Goal: Task Accomplishment & Management: Use online tool/utility

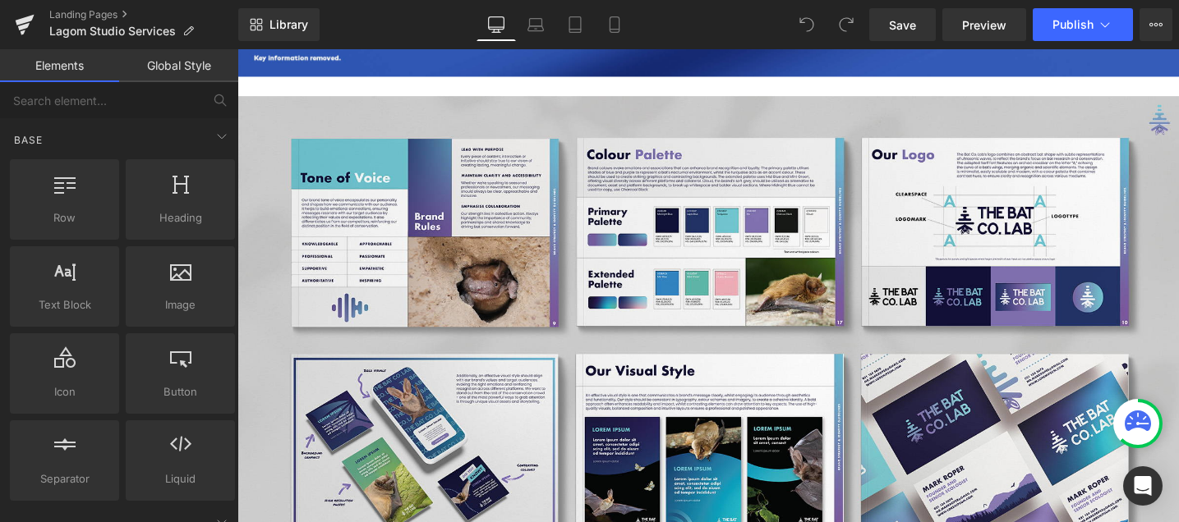
scroll to position [4932, 0]
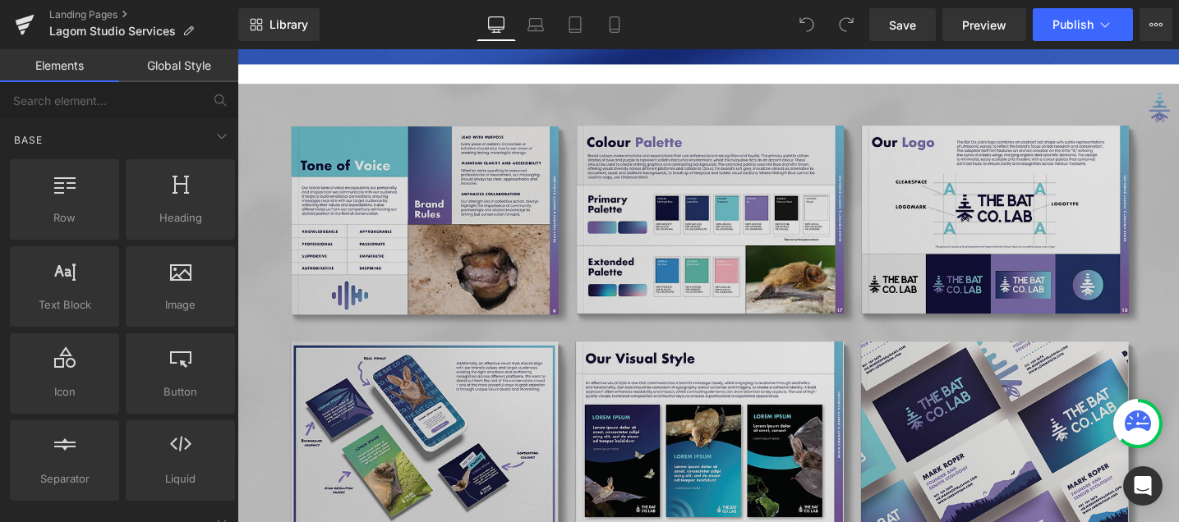
click at [839, 274] on img at bounding box center [734, 343] width 994 height 516
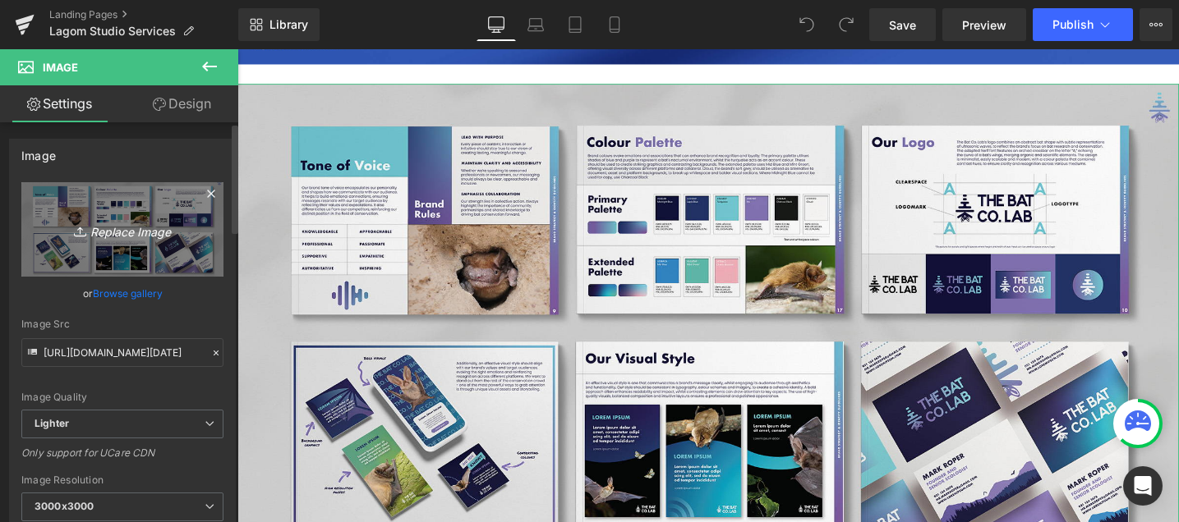
click at [160, 236] on icon "Replace Image" at bounding box center [122, 229] width 131 height 21
type input "C:\fakepath\Visual Style flatlay [DATE].jpg"
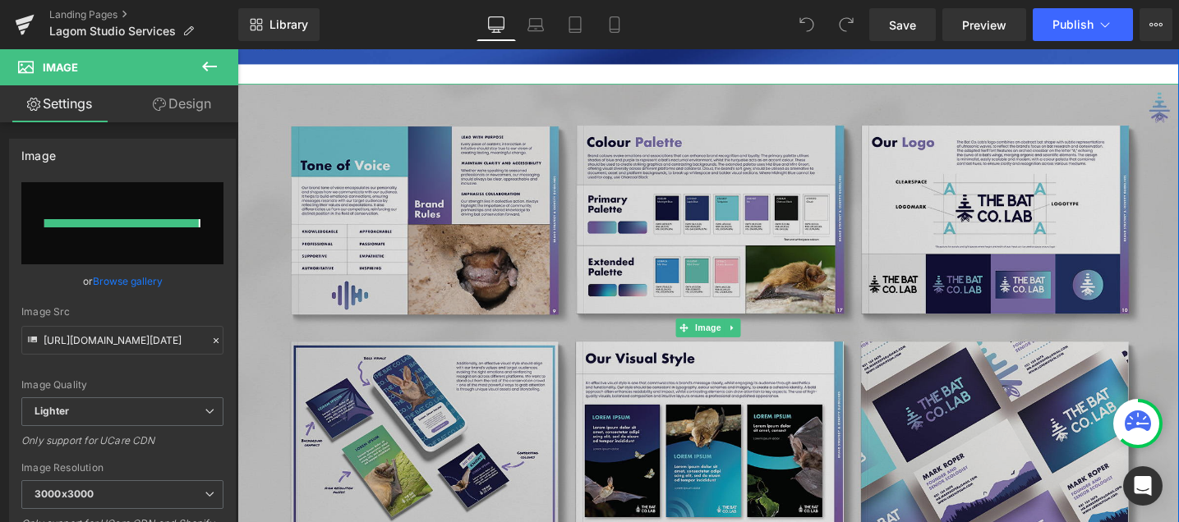
type input "[URL][DOMAIN_NAME][DATE]"
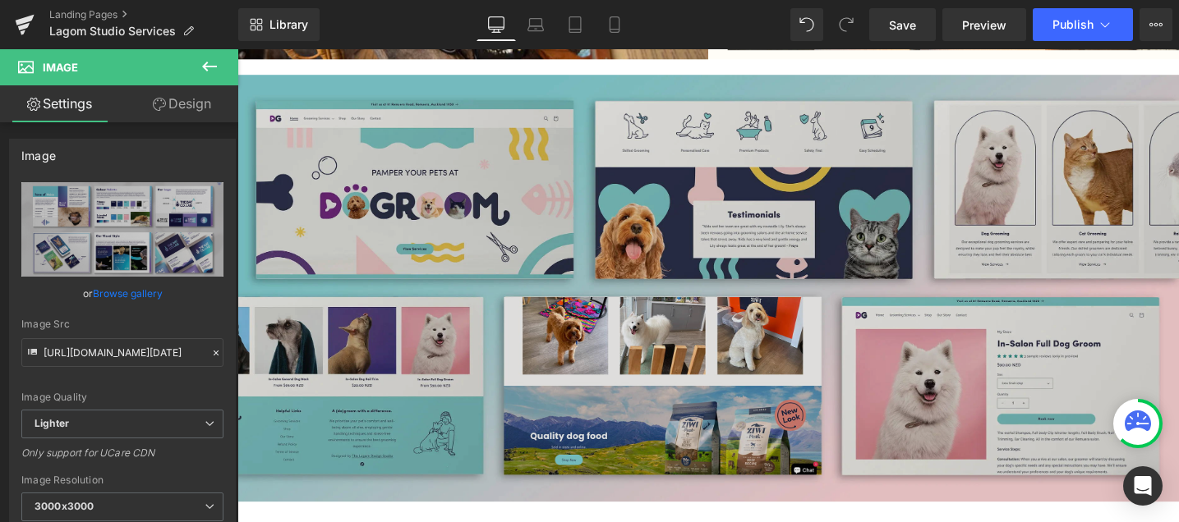
scroll to position [10859, 0]
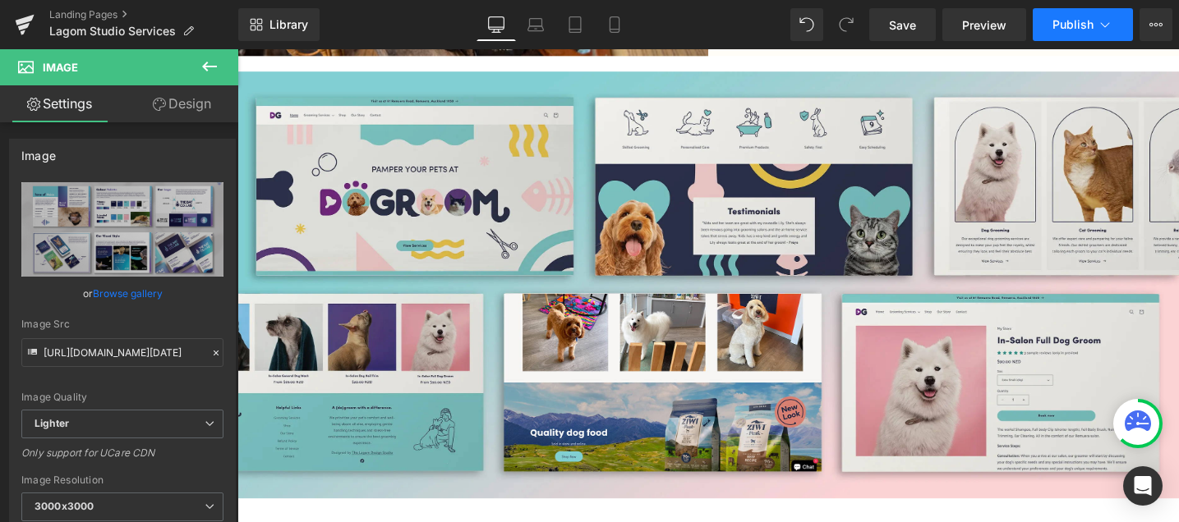
click at [1066, 32] on button "Publish" at bounding box center [1083, 24] width 100 height 33
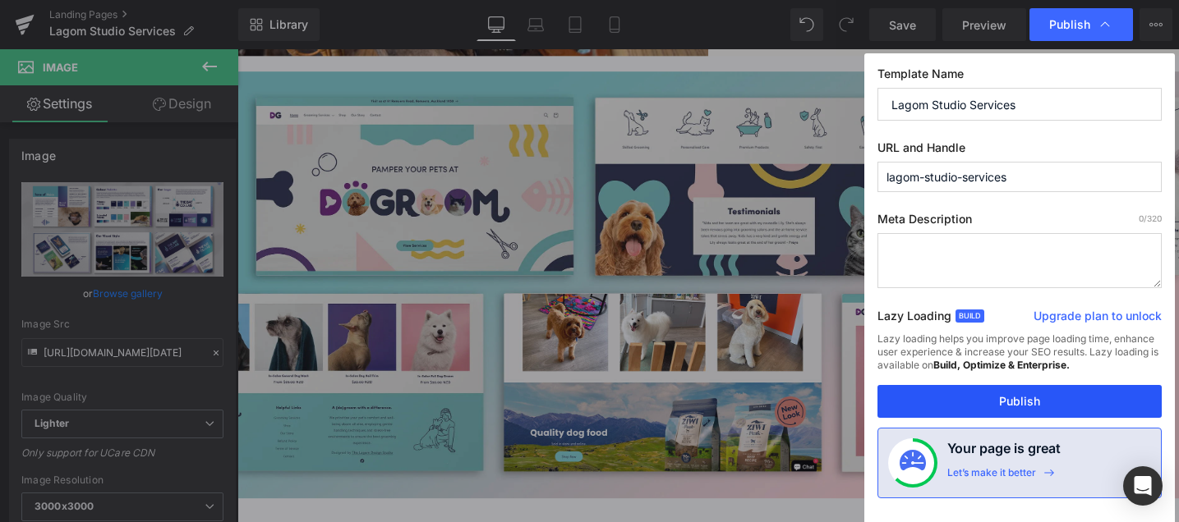
click at [960, 400] on button "Publish" at bounding box center [1019, 401] width 284 height 33
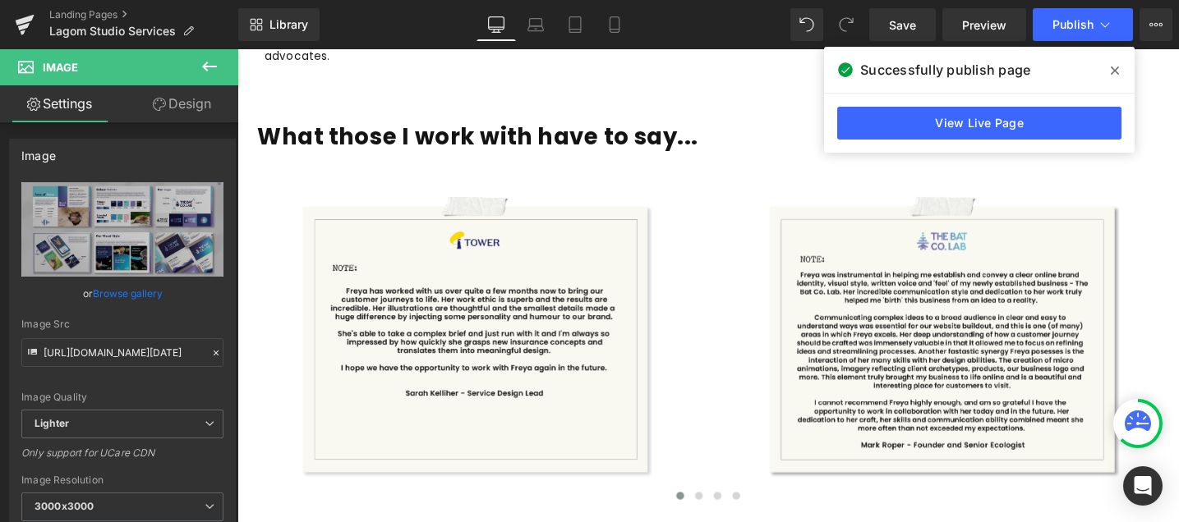
scroll to position [1314, 0]
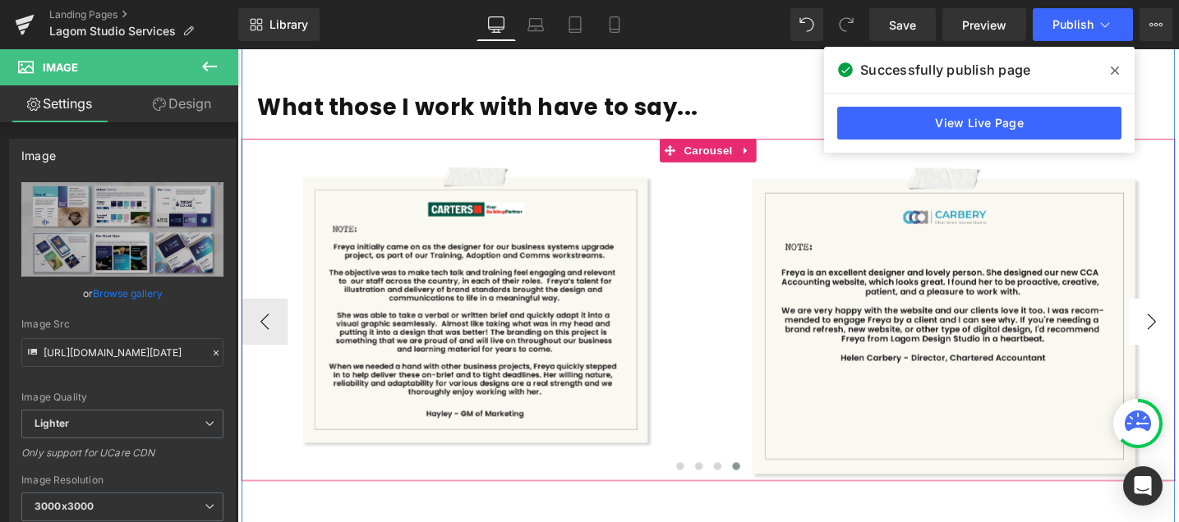
click at [724, 144] on span "Carousel" at bounding box center [734, 156] width 59 height 25
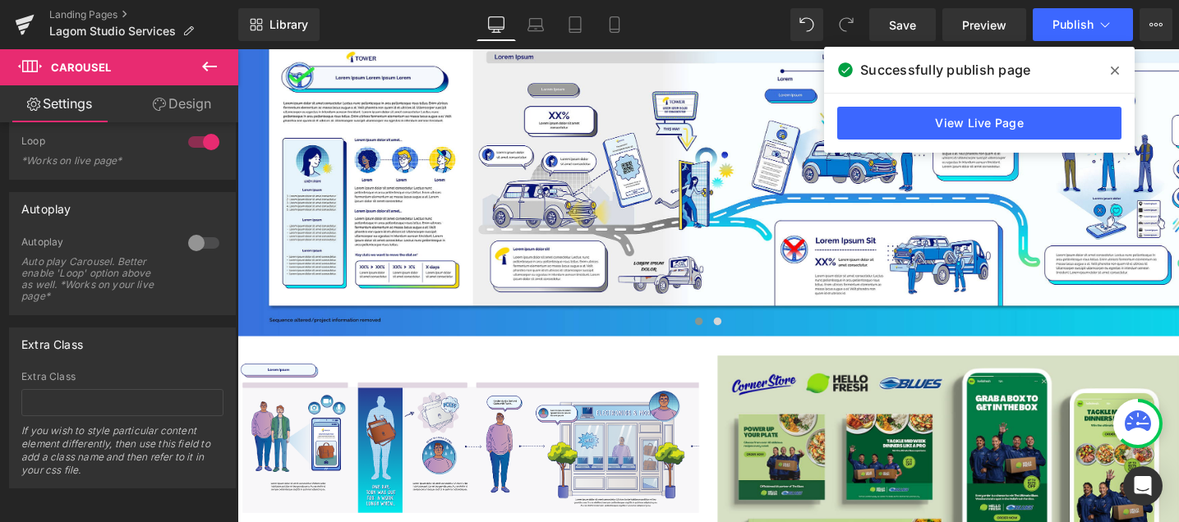
scroll to position [3868, 0]
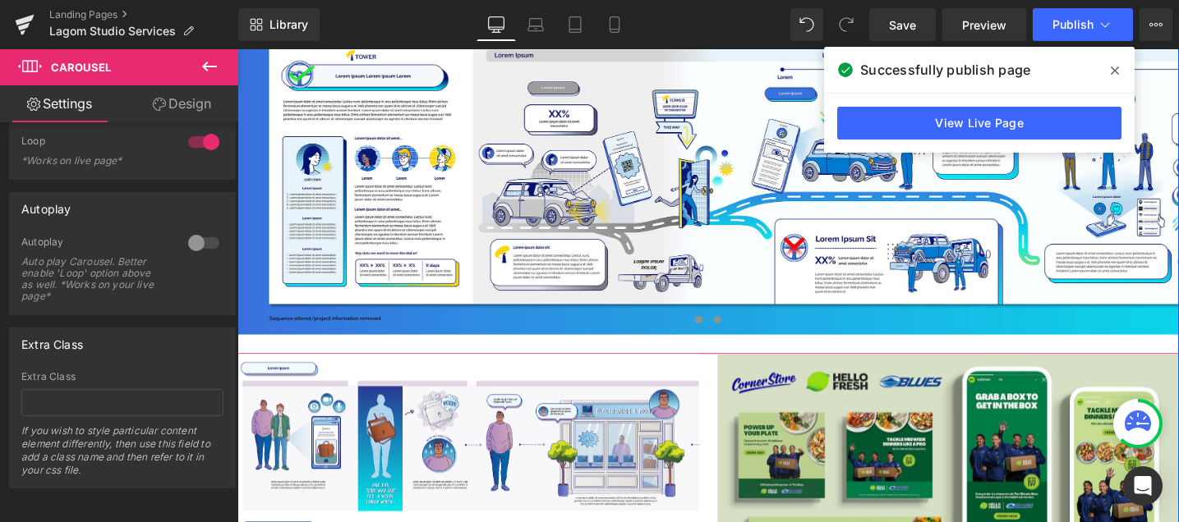
click at [745, 331] on span at bounding box center [744, 335] width 8 height 8
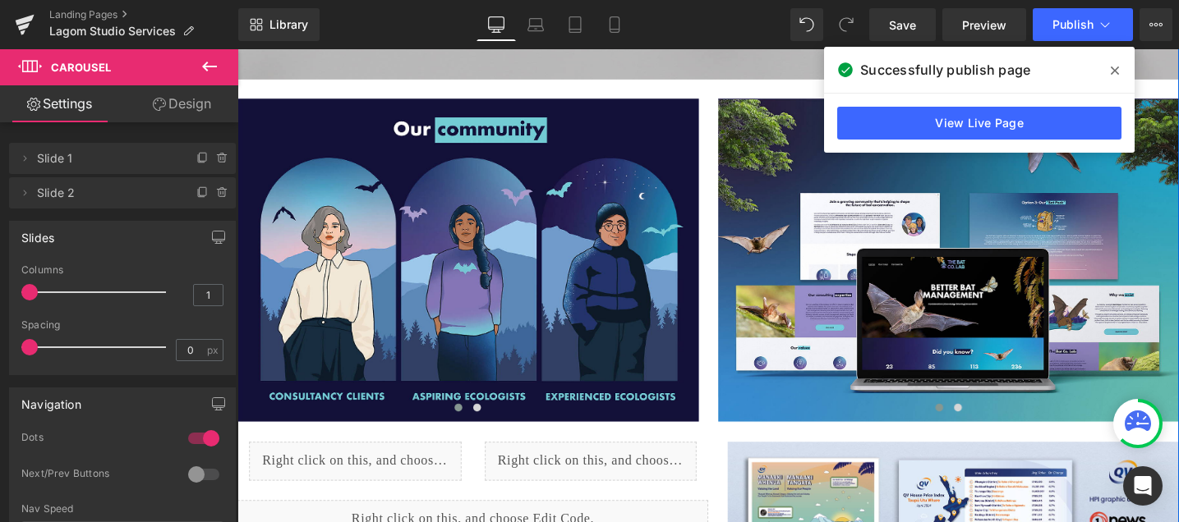
scroll to position [5458, 0]
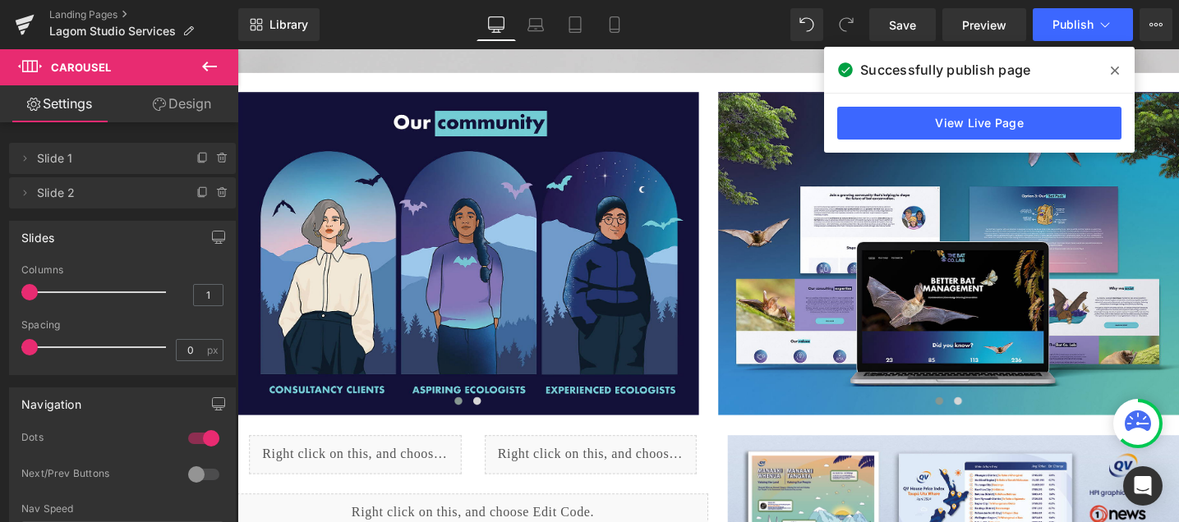
click at [1138, 421] on icon at bounding box center [1138, 421] width 26 height 21
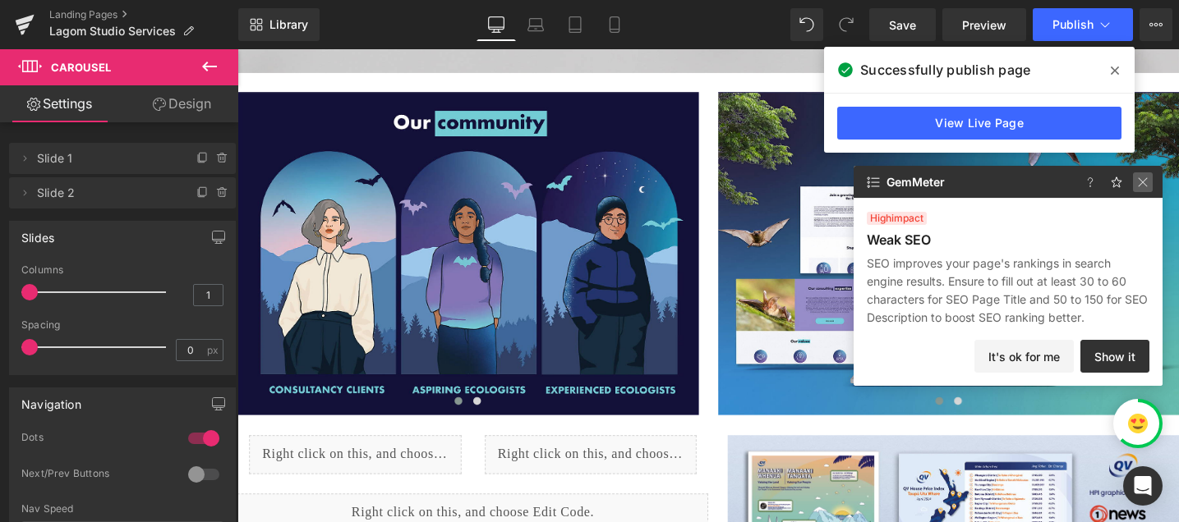
click at [1141, 178] on img at bounding box center [1143, 182] width 20 height 20
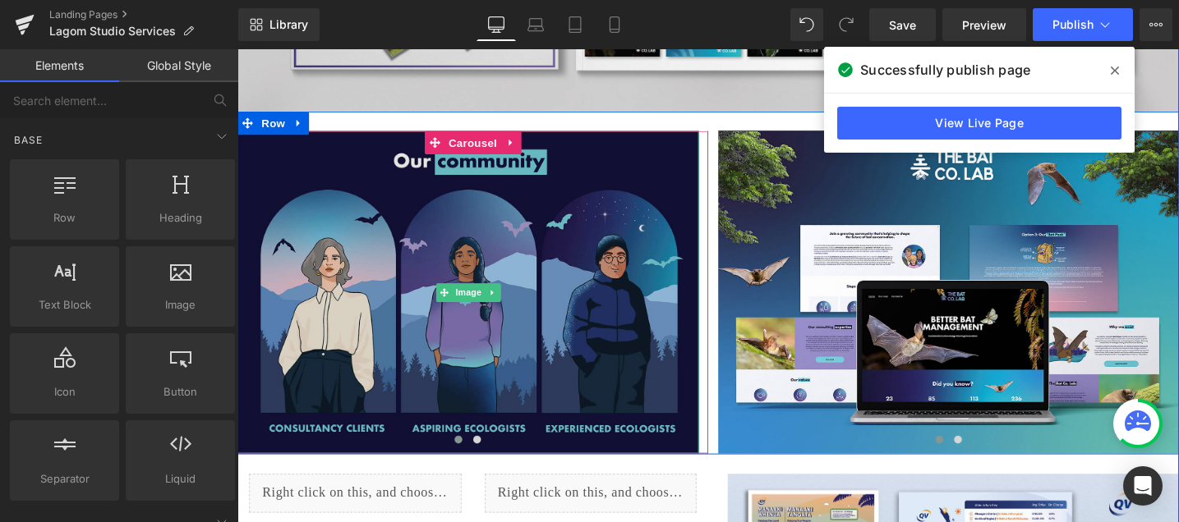
scroll to position [5414, 0]
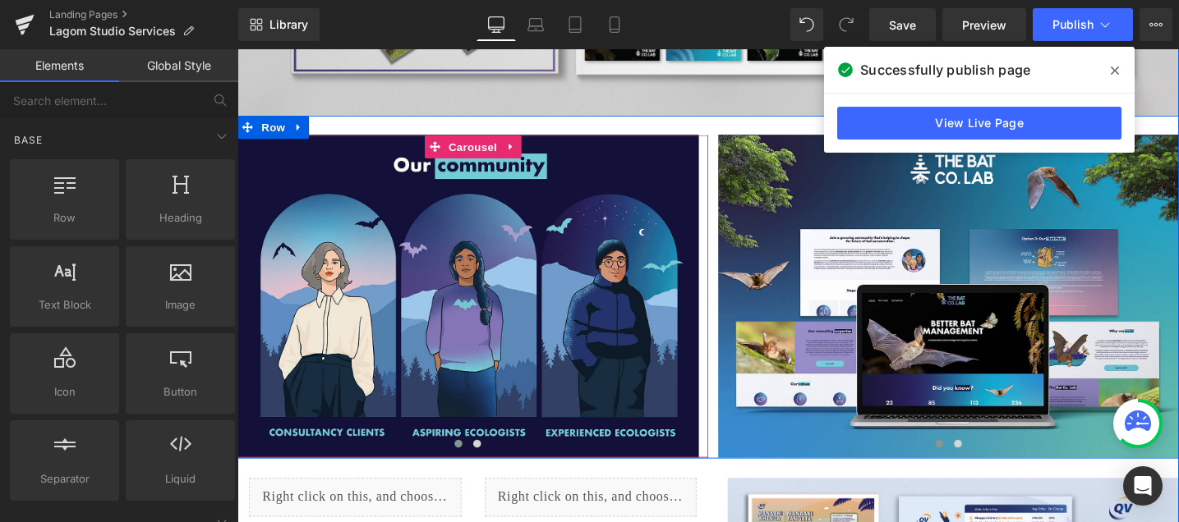
click at [470, 462] on span at bounding box center [471, 466] width 8 height 8
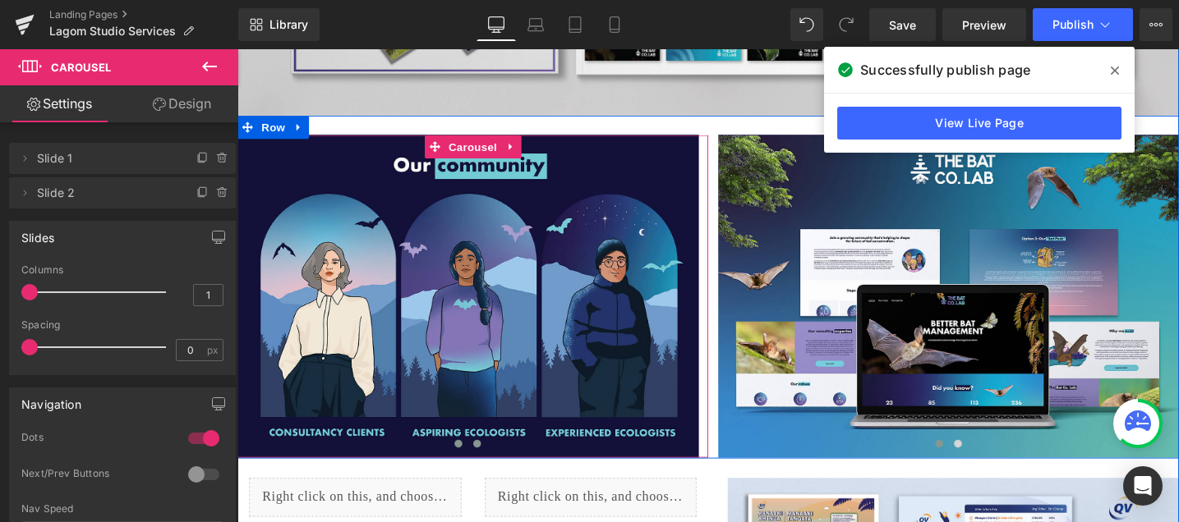
click at [493, 462] on span at bounding box center [490, 466] width 8 height 8
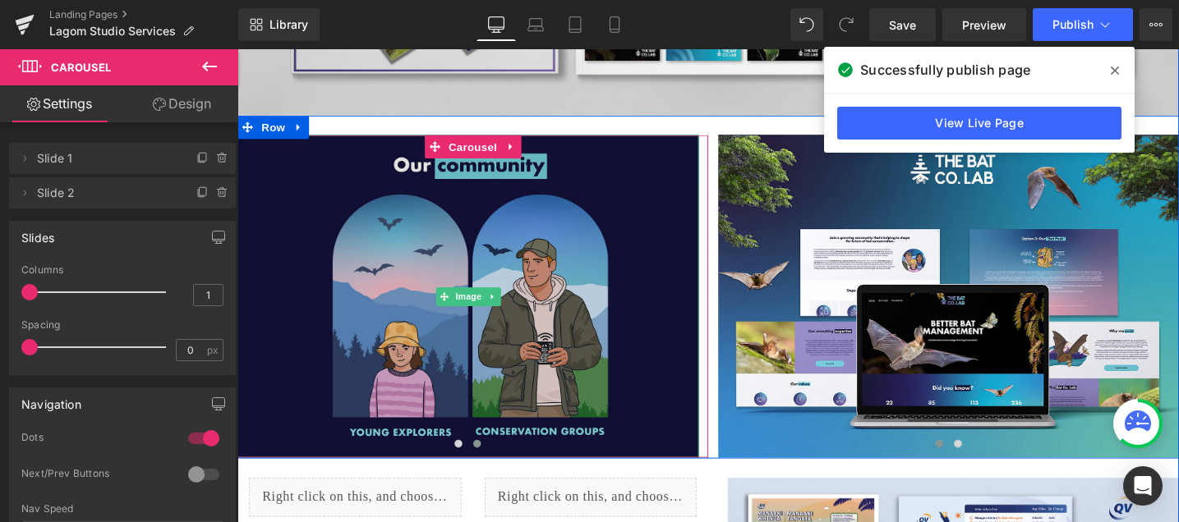
click at [581, 220] on img at bounding box center [480, 311] width 487 height 342
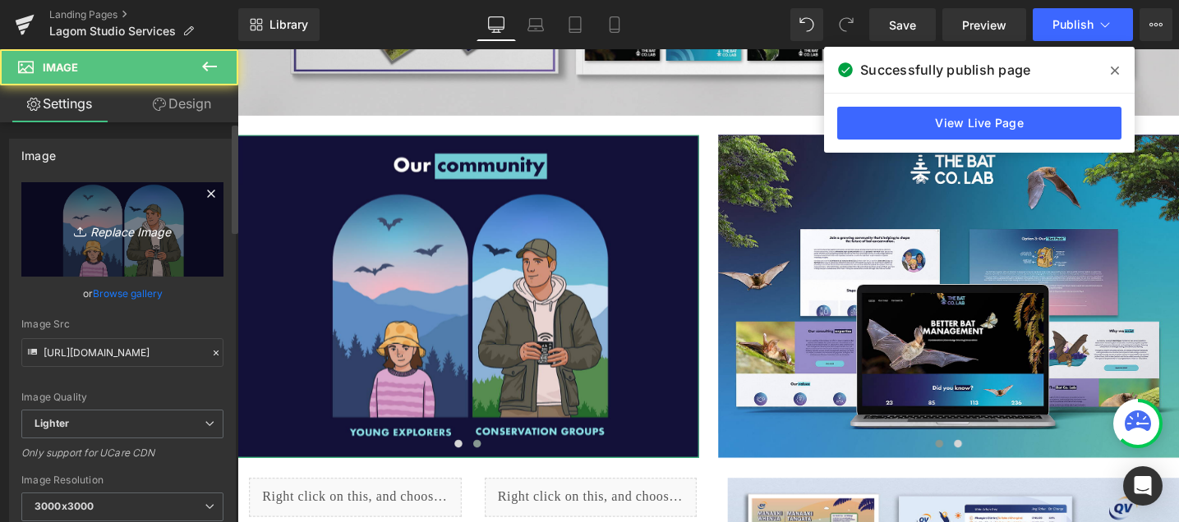
click at [151, 241] on link "Replace Image" at bounding box center [122, 229] width 202 height 94
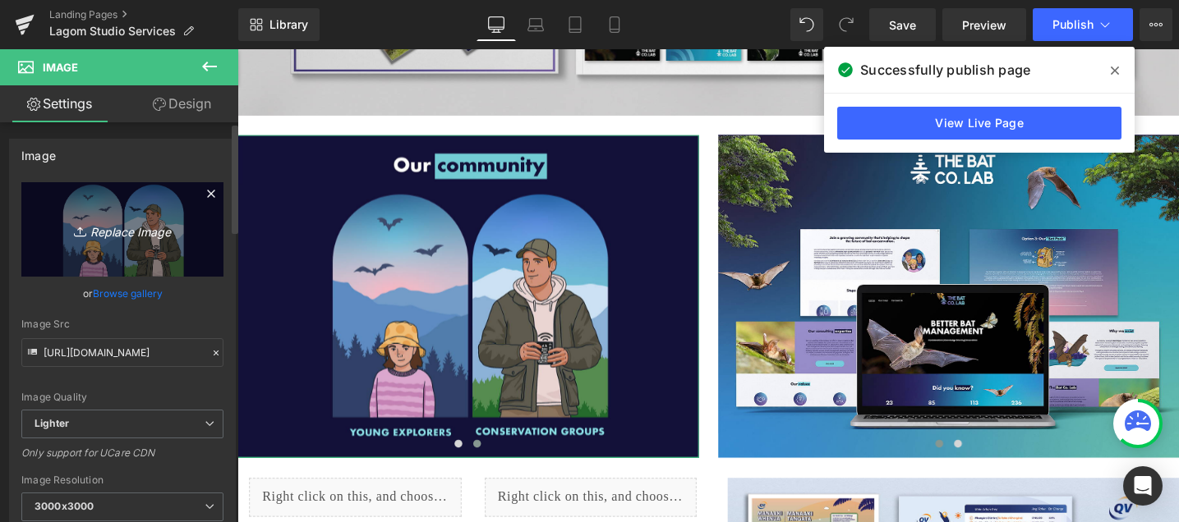
click at [164, 231] on icon "Replace Image" at bounding box center [122, 229] width 131 height 21
type input "C:\fakepath\Our Community Edit Sept.jpg"
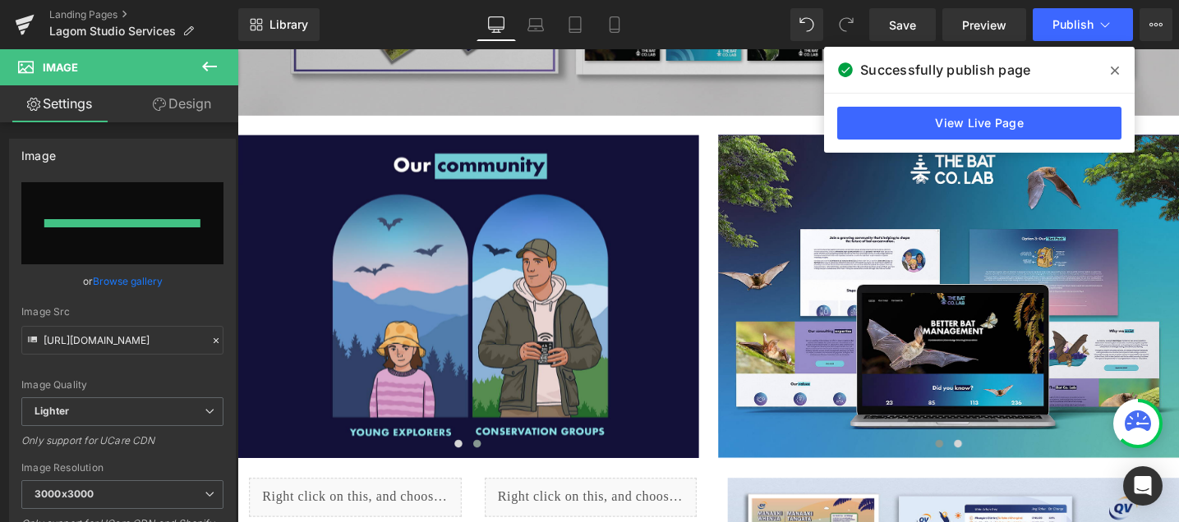
type input "[URL][DOMAIN_NAME][DATE]"
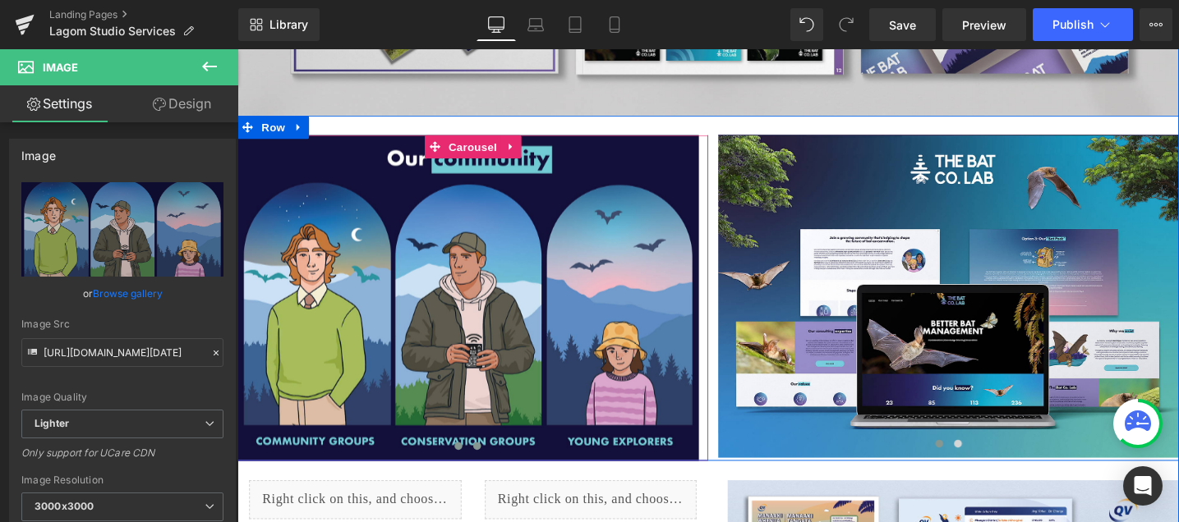
click at [468, 464] on span at bounding box center [471, 468] width 8 height 8
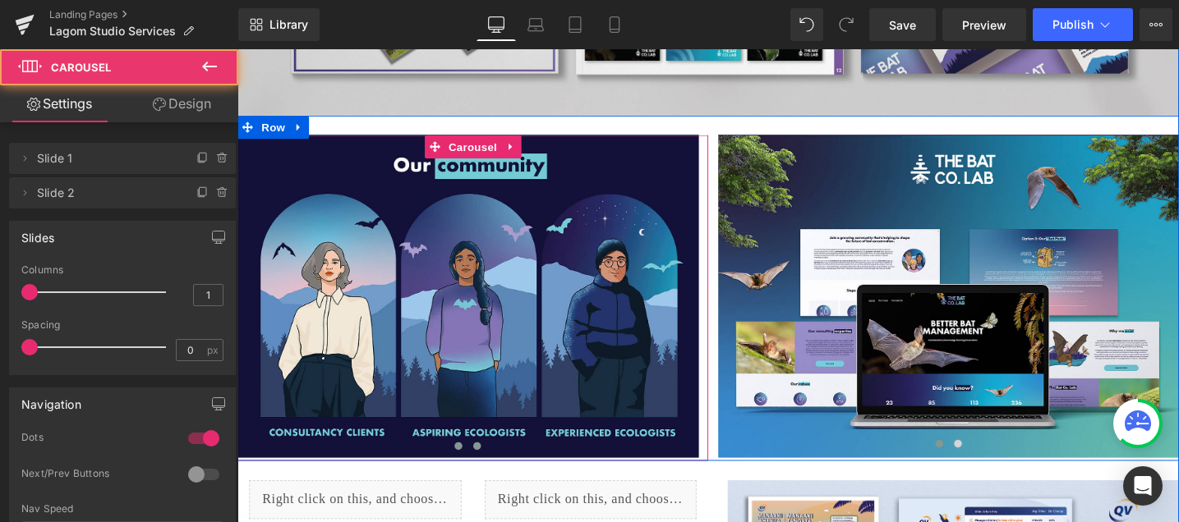
click at [494, 460] on button at bounding box center [491, 468] width 20 height 16
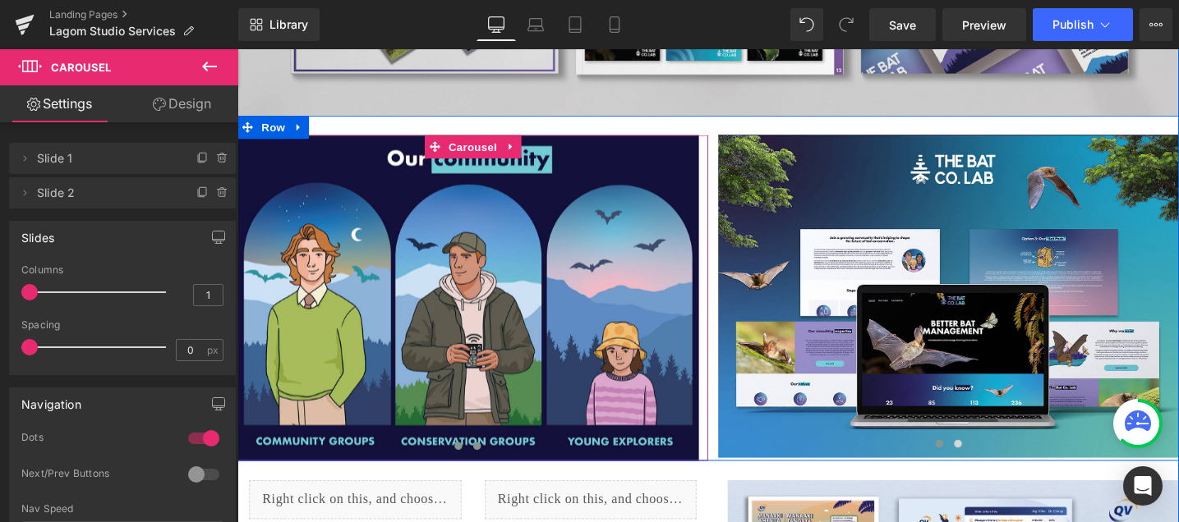
click at [465, 460] on button at bounding box center [471, 468] width 20 height 16
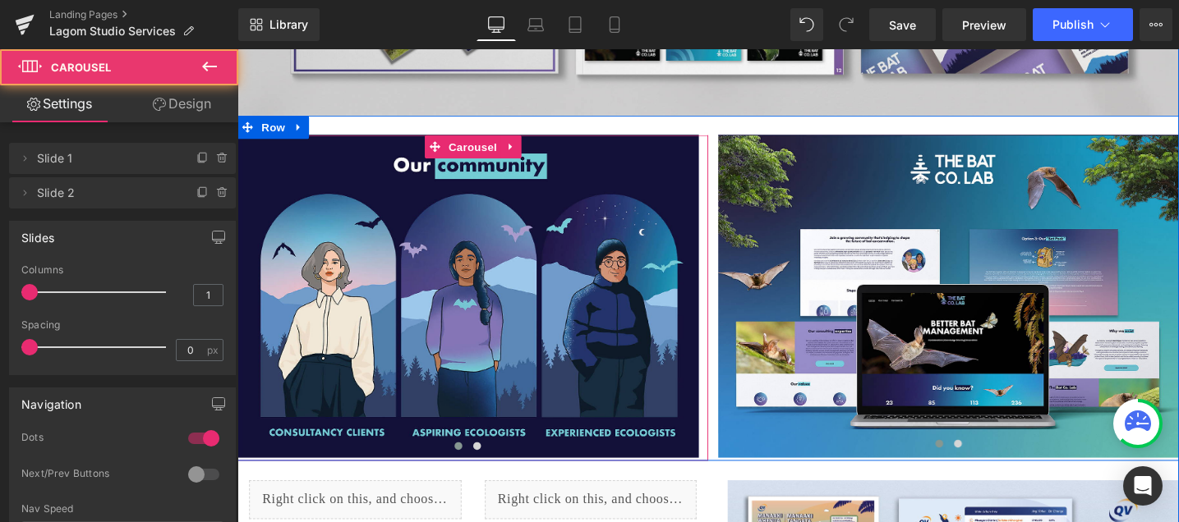
click at [501, 460] on div at bounding box center [480, 472] width 487 height 25
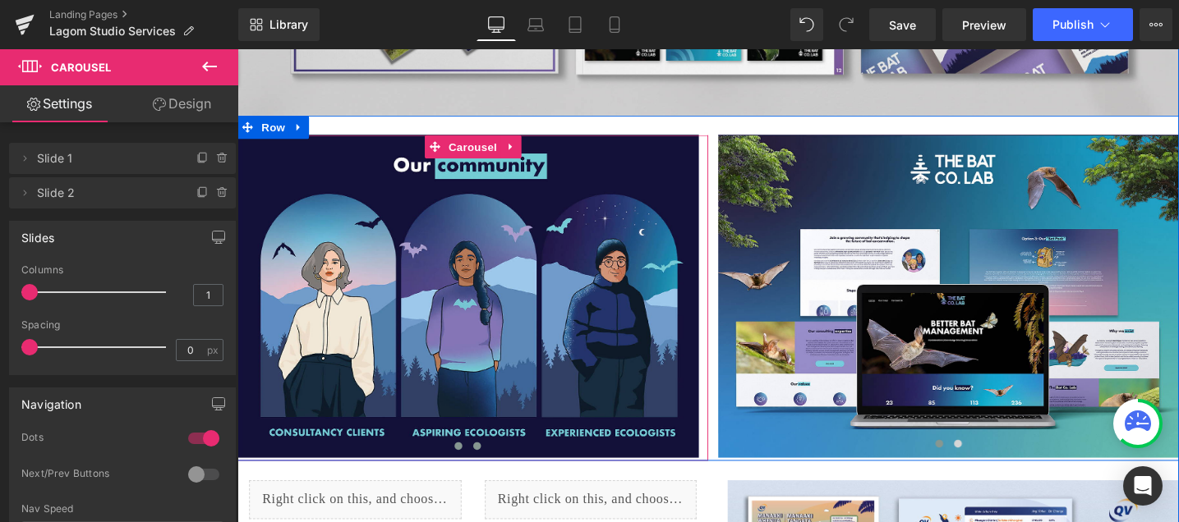
click at [494, 460] on button at bounding box center [491, 468] width 20 height 16
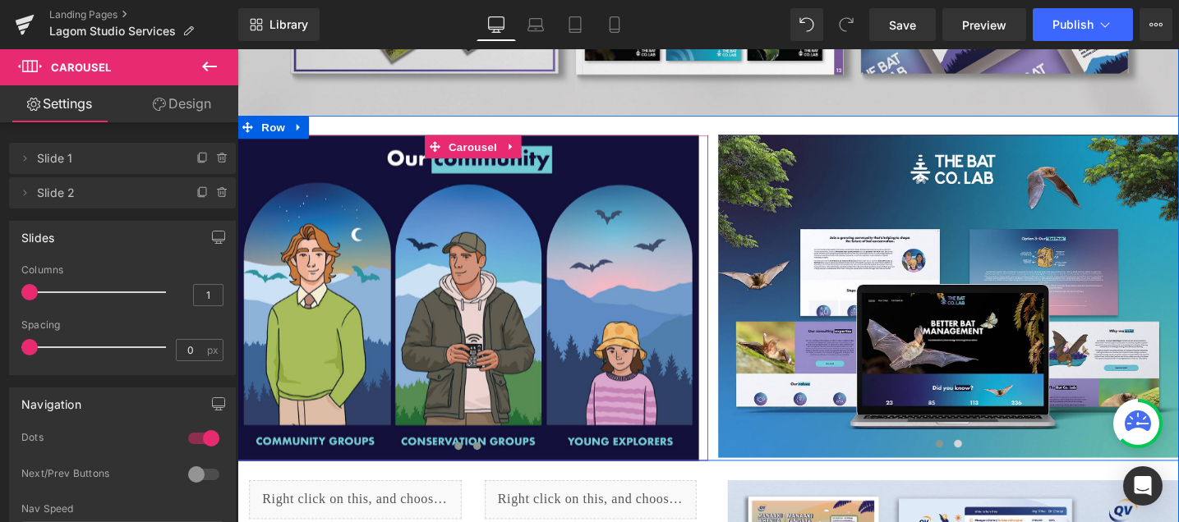
click at [469, 460] on button at bounding box center [471, 468] width 20 height 16
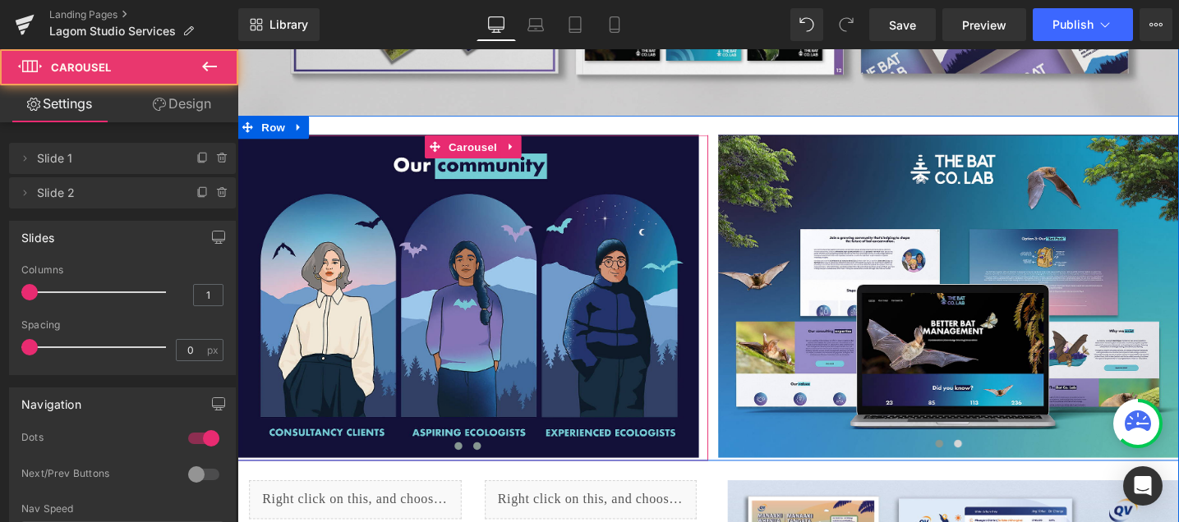
click at [493, 464] on span at bounding box center [490, 468] width 8 height 8
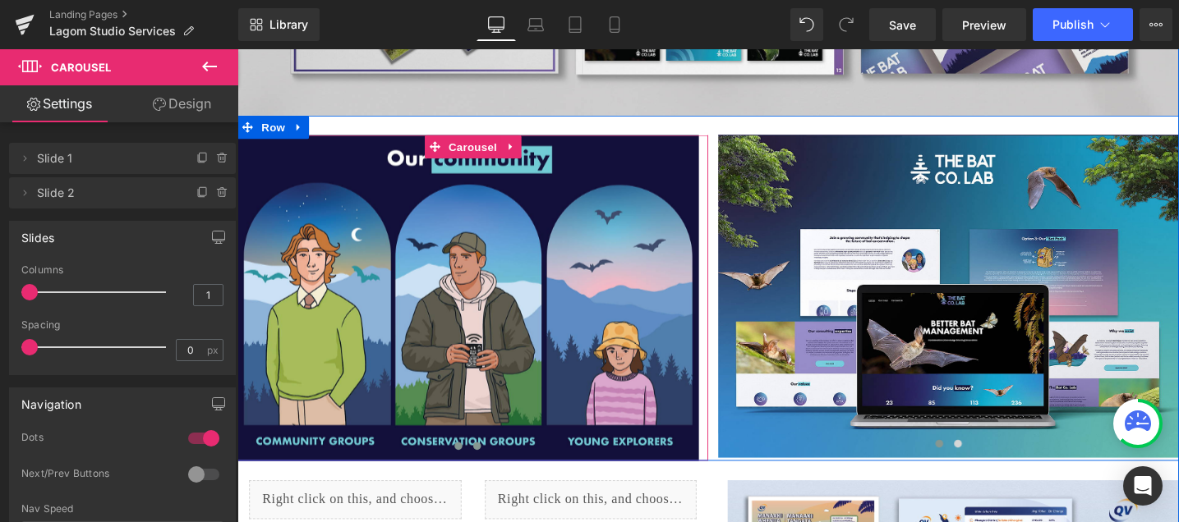
click at [467, 464] on span at bounding box center [471, 468] width 8 height 8
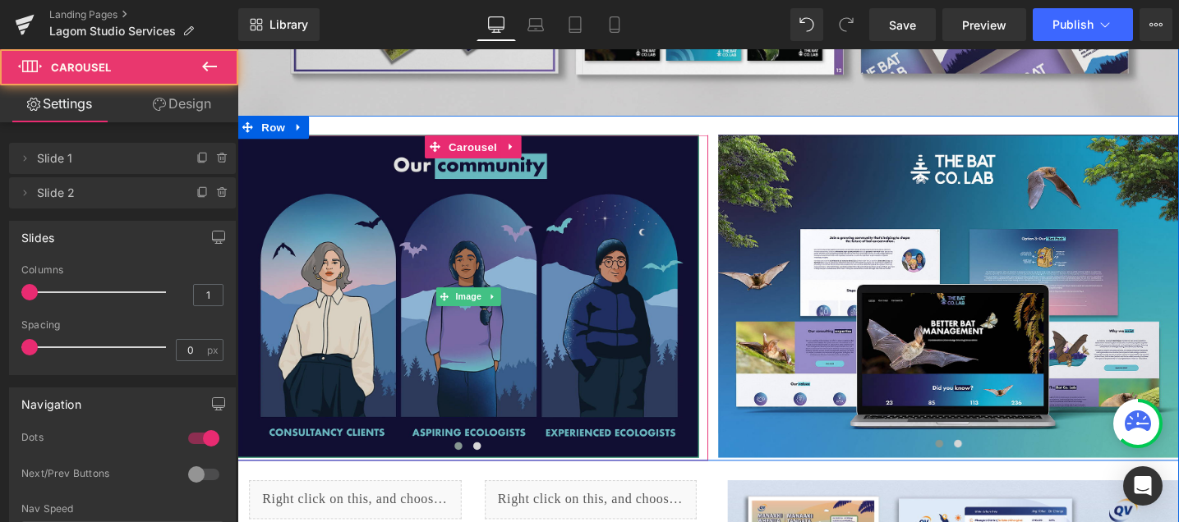
click at [511, 374] on img at bounding box center [480, 311] width 487 height 342
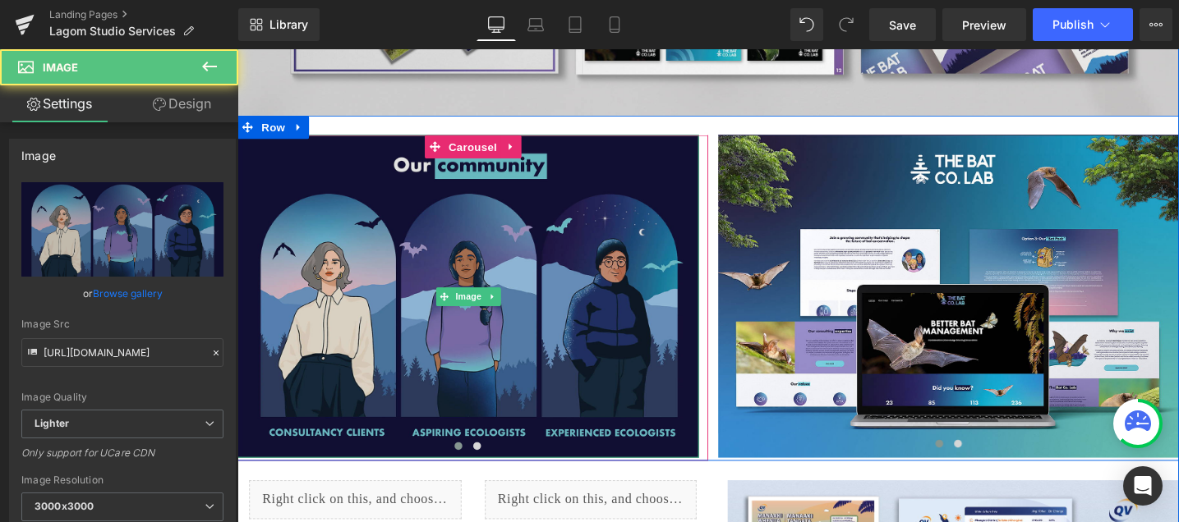
click at [374, 267] on img at bounding box center [480, 311] width 487 height 342
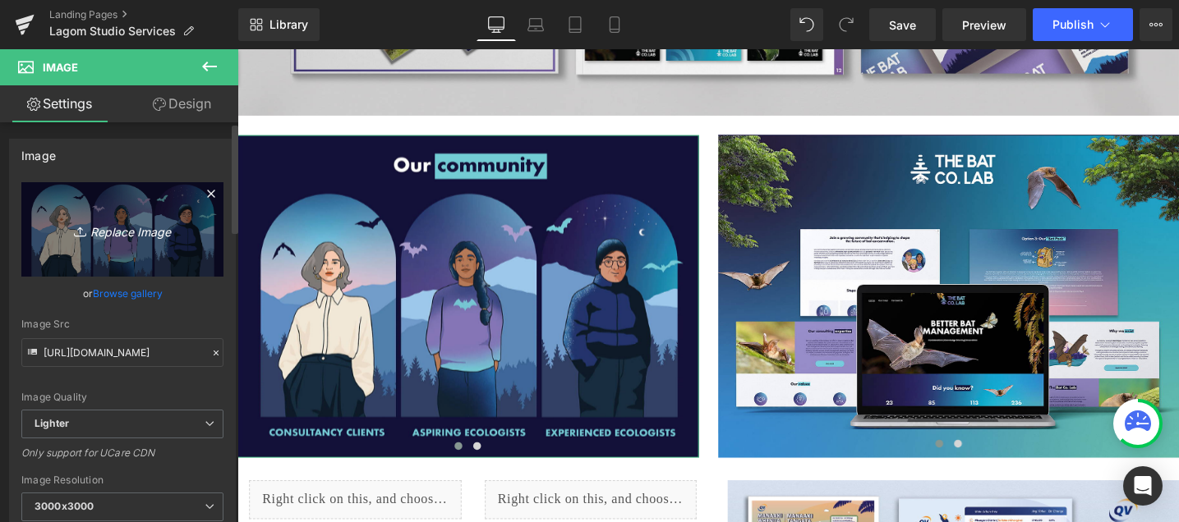
click at [103, 235] on icon "Replace Image" at bounding box center [122, 229] width 131 height 21
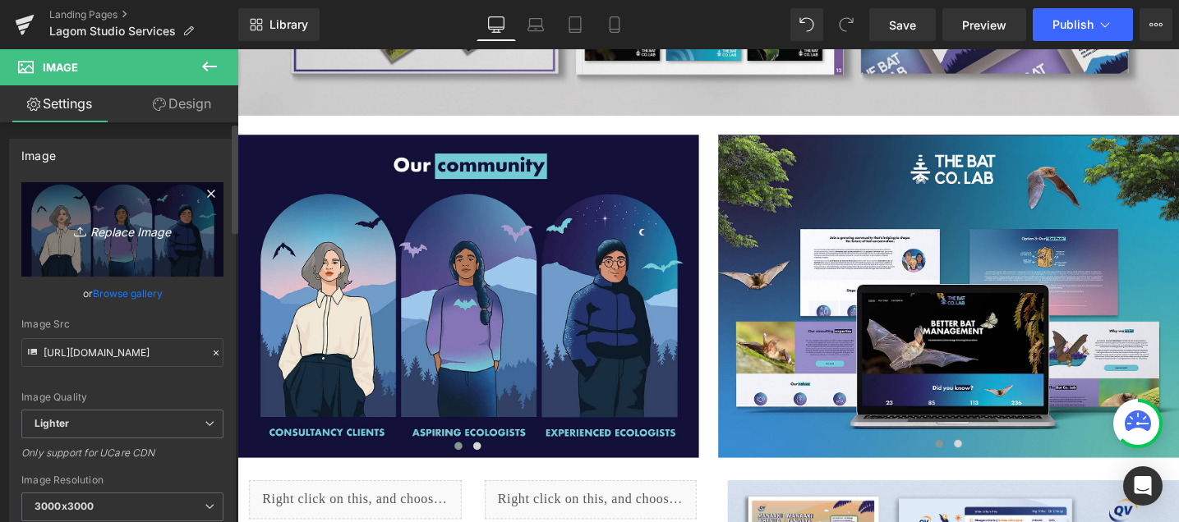
type input "C:\fakepath\Our Community Edit Sept pt 1.jpg"
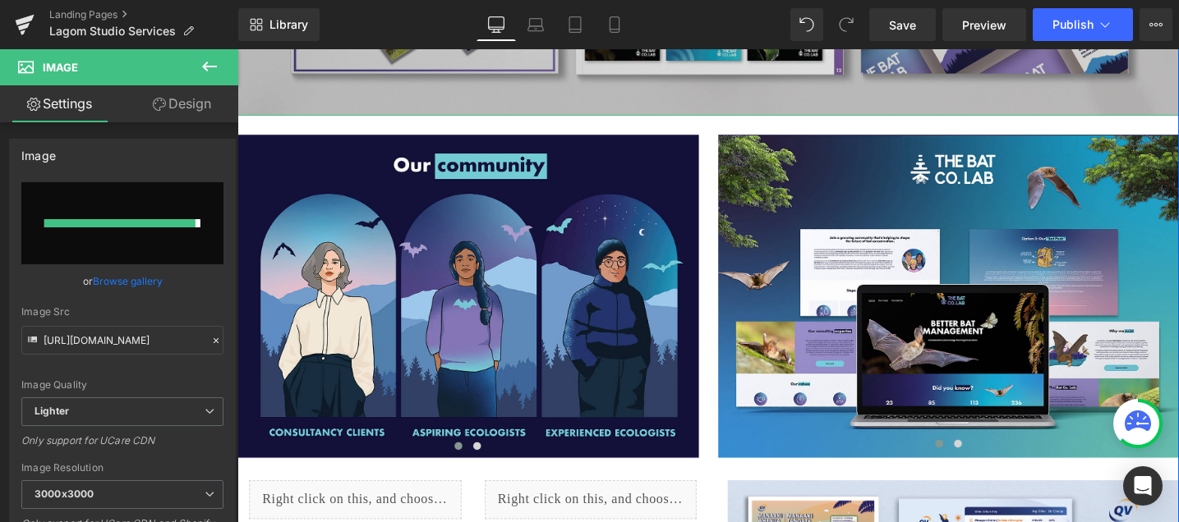
type input "[URL][DOMAIN_NAME][DATE]"
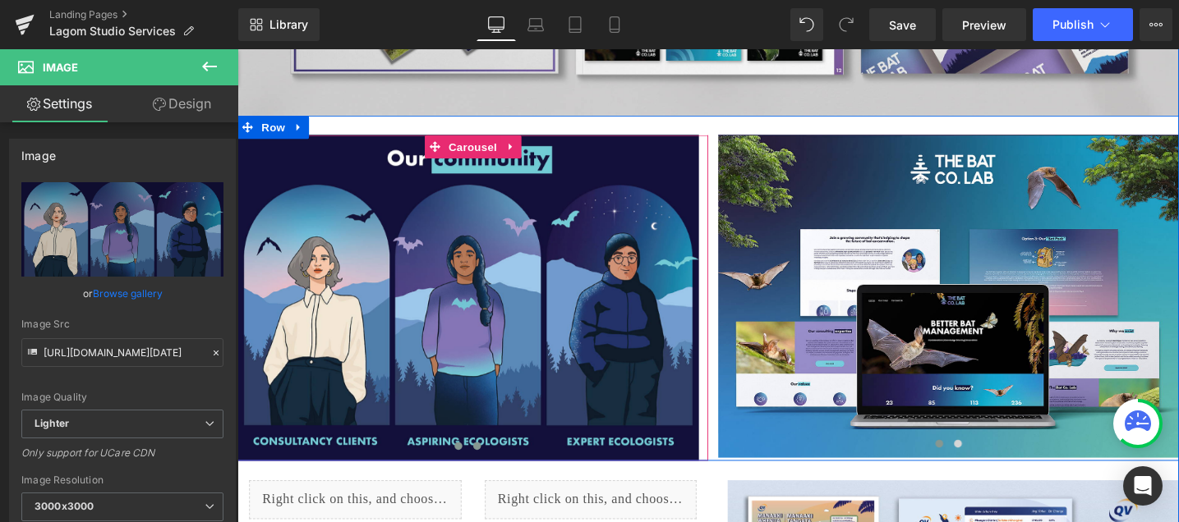
click at [492, 464] on span at bounding box center [490, 468] width 8 height 8
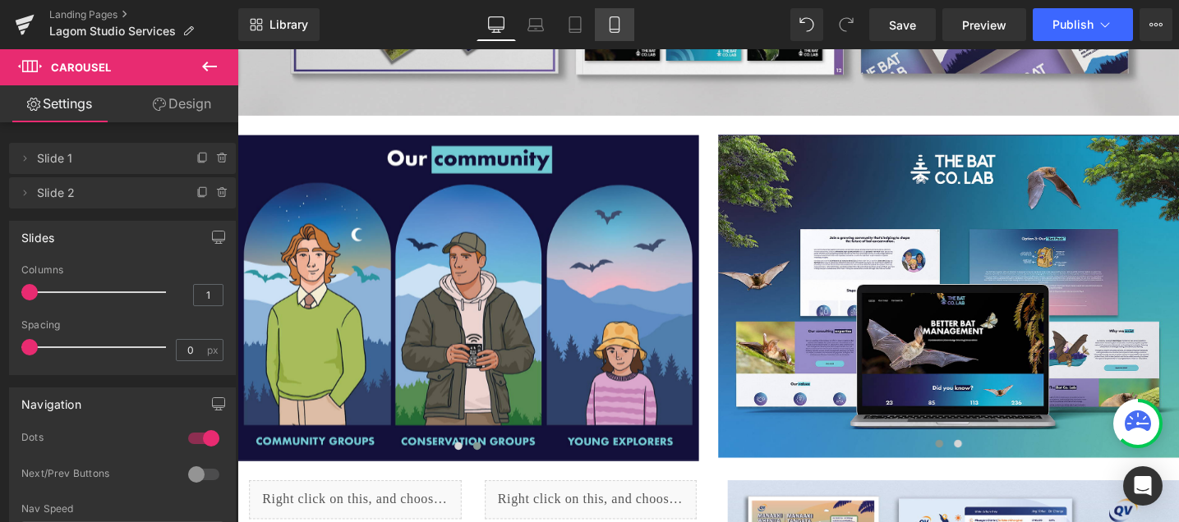
click at [613, 25] on icon at bounding box center [614, 24] width 16 height 16
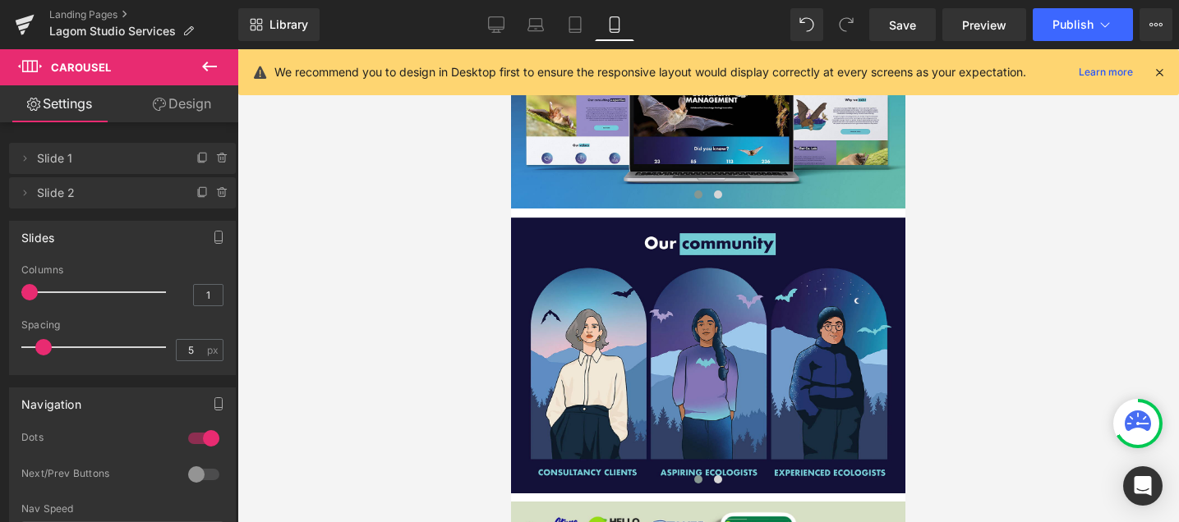
scroll to position [4937, 0]
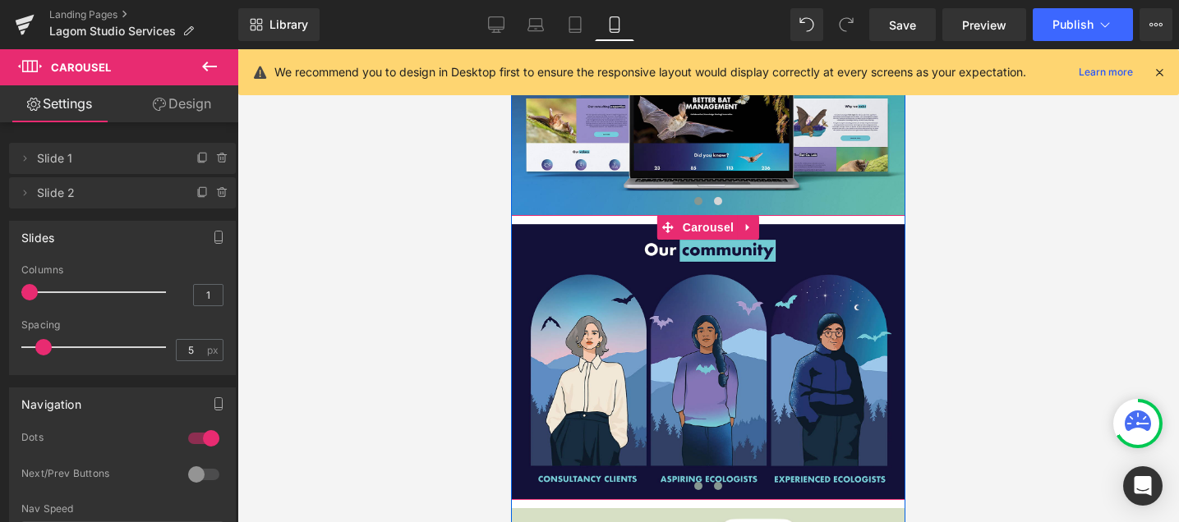
click at [715, 482] on span at bounding box center [718, 486] width 8 height 8
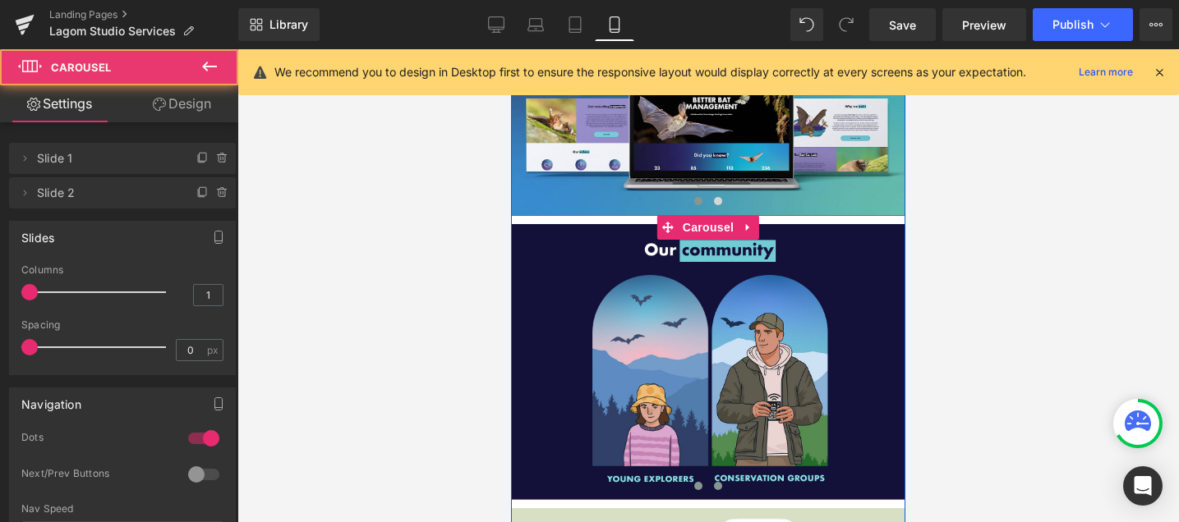
click at [697, 482] on span at bounding box center [698, 486] width 8 height 8
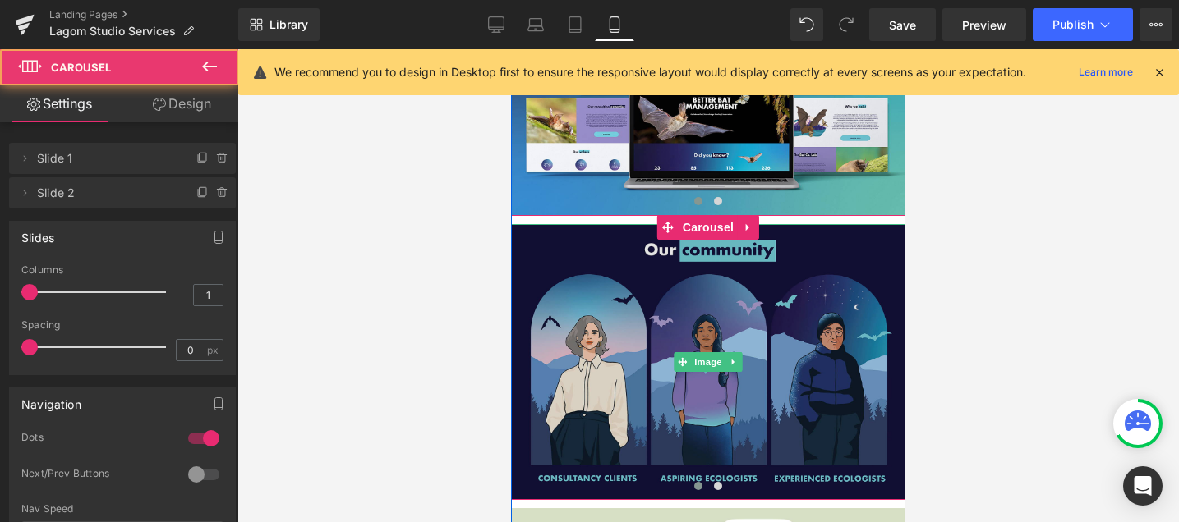
click at [673, 299] on img at bounding box center [708, 362] width 394 height 277
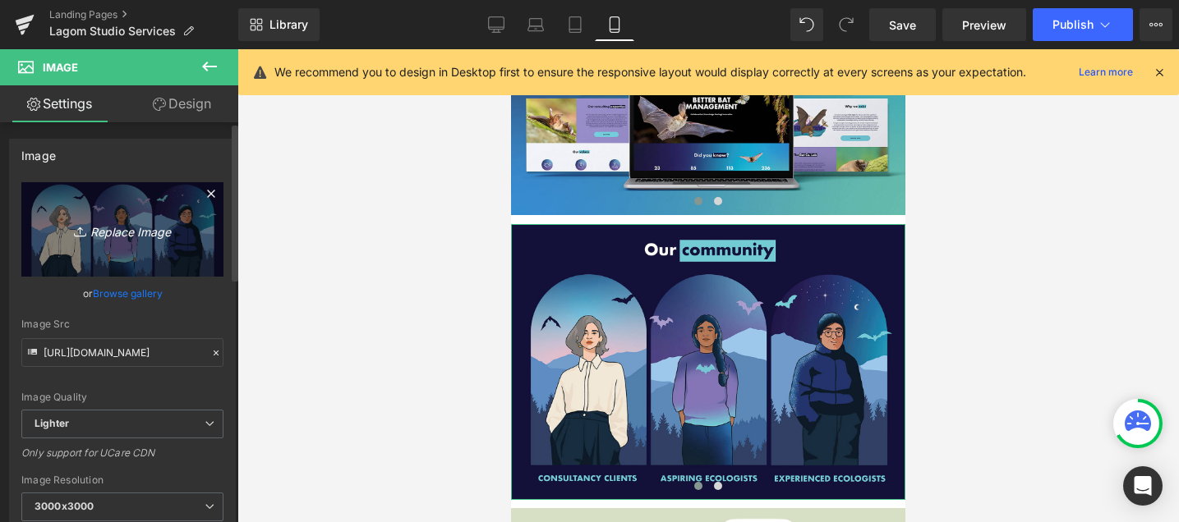
click at [138, 231] on icon "Replace Image" at bounding box center [122, 229] width 131 height 21
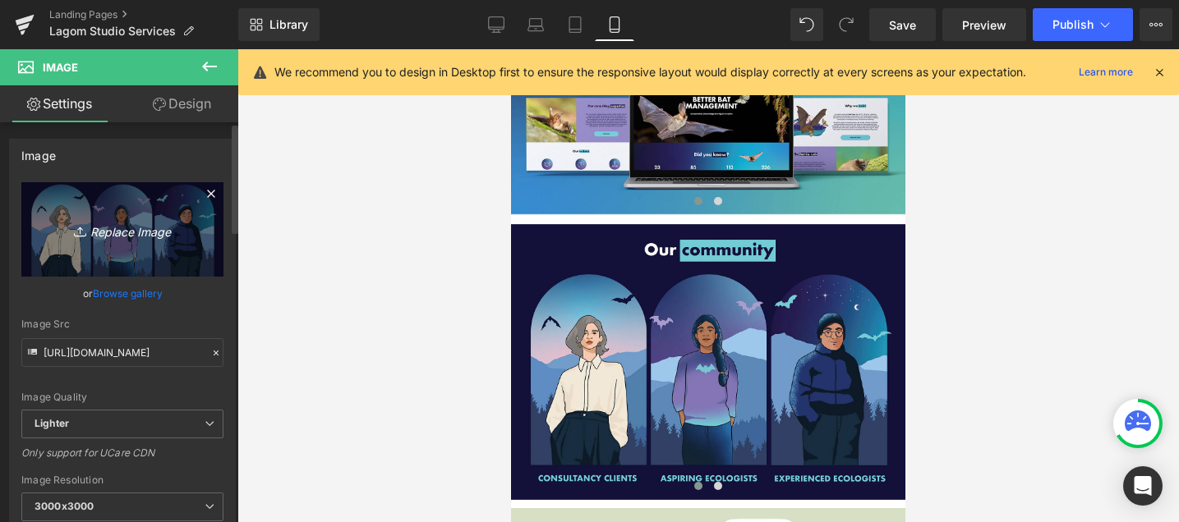
type input "C:\fakepath\Our Community Edit Sept pt 1.jpg"
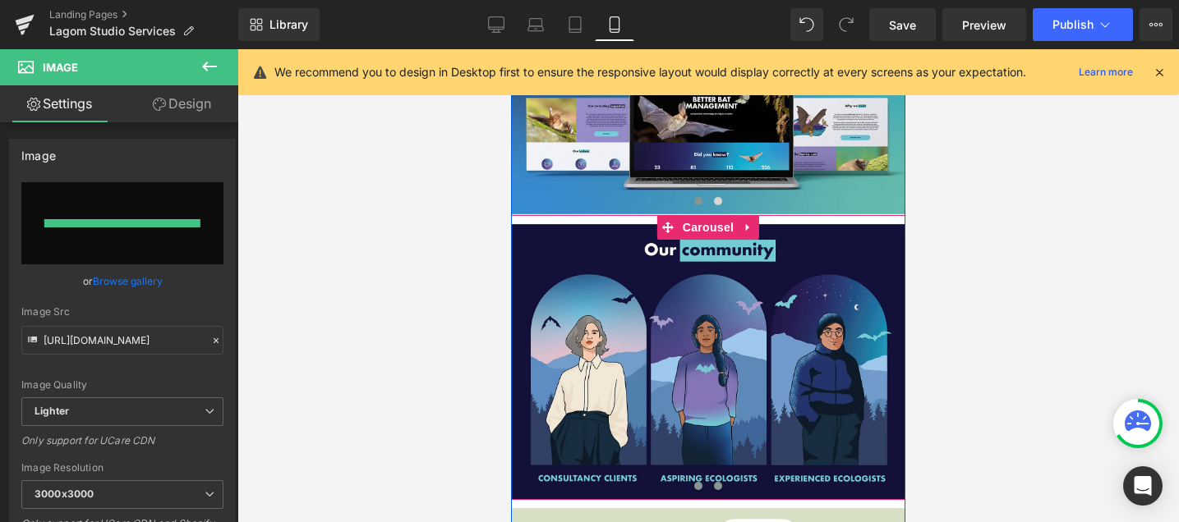
type input "[URL][DOMAIN_NAME][DATE]"
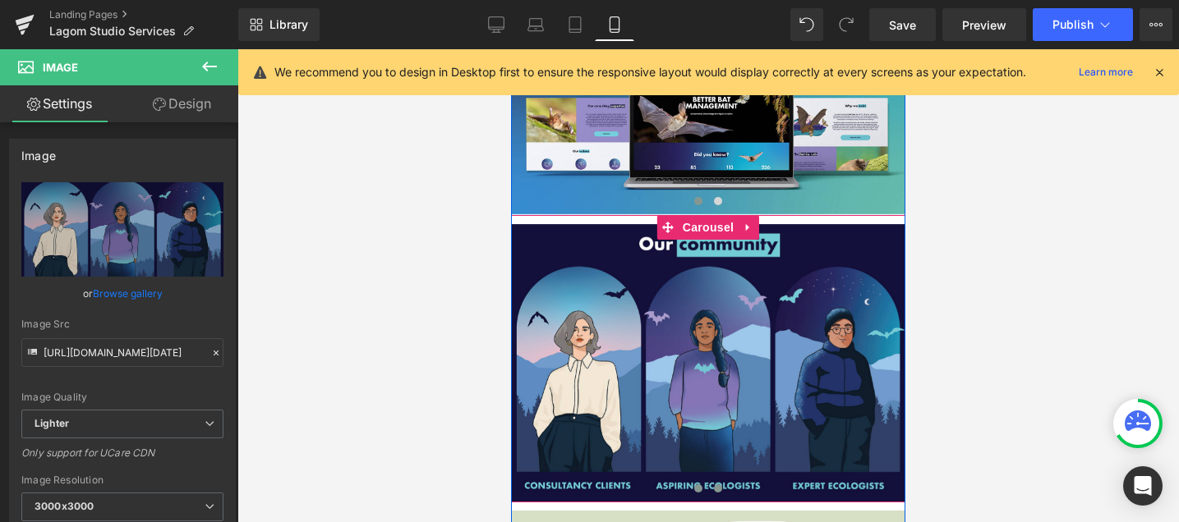
click at [719, 485] on span at bounding box center [718, 489] width 8 height 8
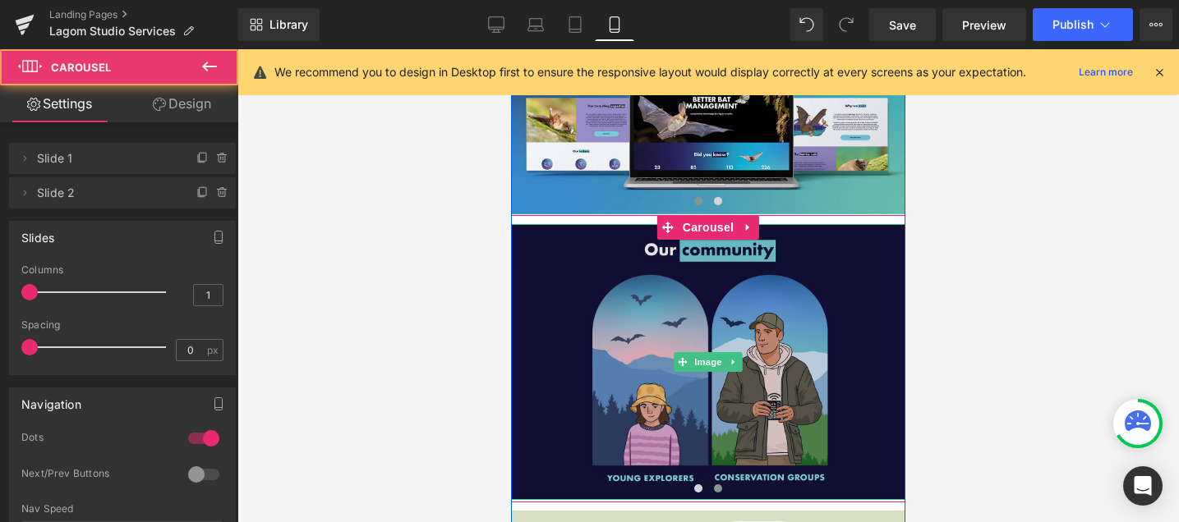
click at [645, 277] on img at bounding box center [708, 362] width 394 height 277
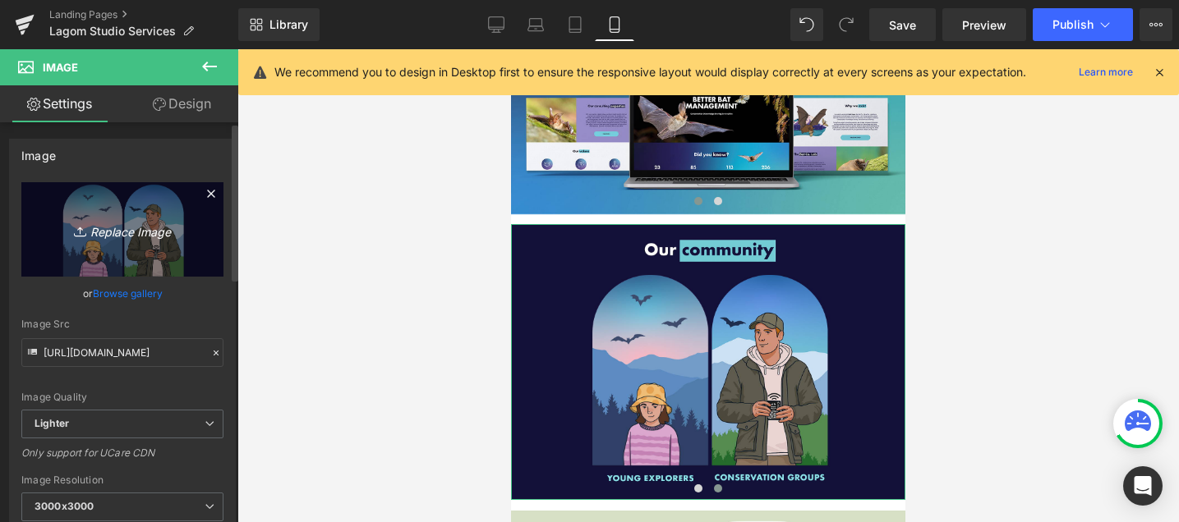
click at [122, 230] on icon "Replace Image" at bounding box center [122, 229] width 131 height 21
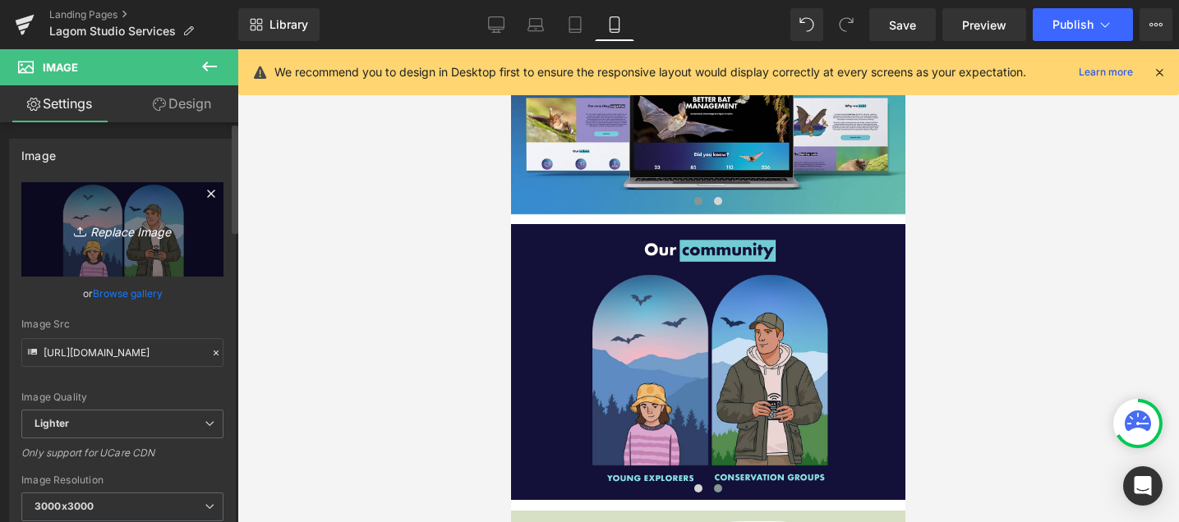
type input "C:\fakepath\Our Community Edit Sept.jpg"
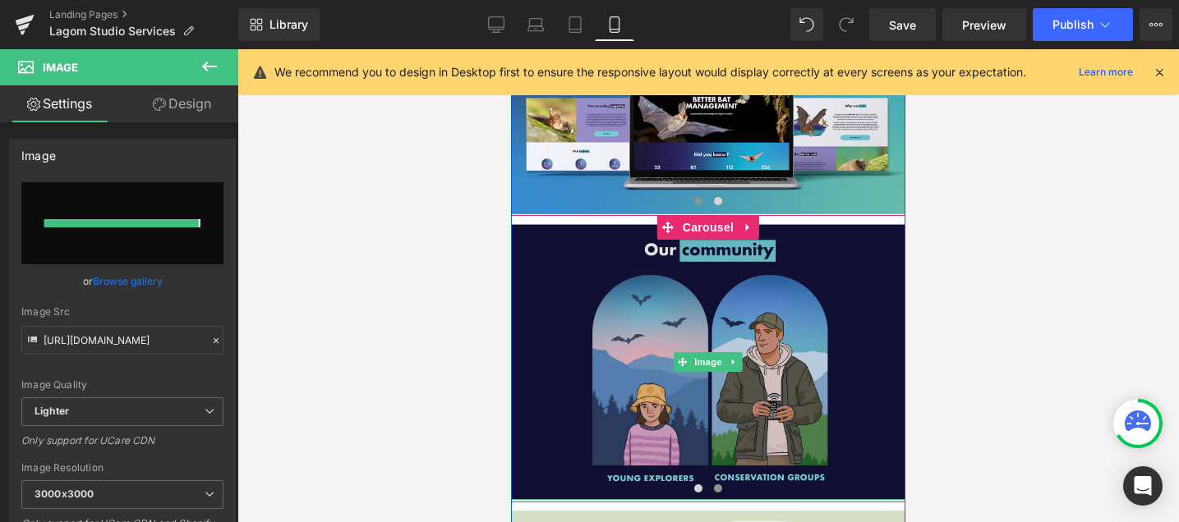
type input "[URL][DOMAIN_NAME][DATE]"
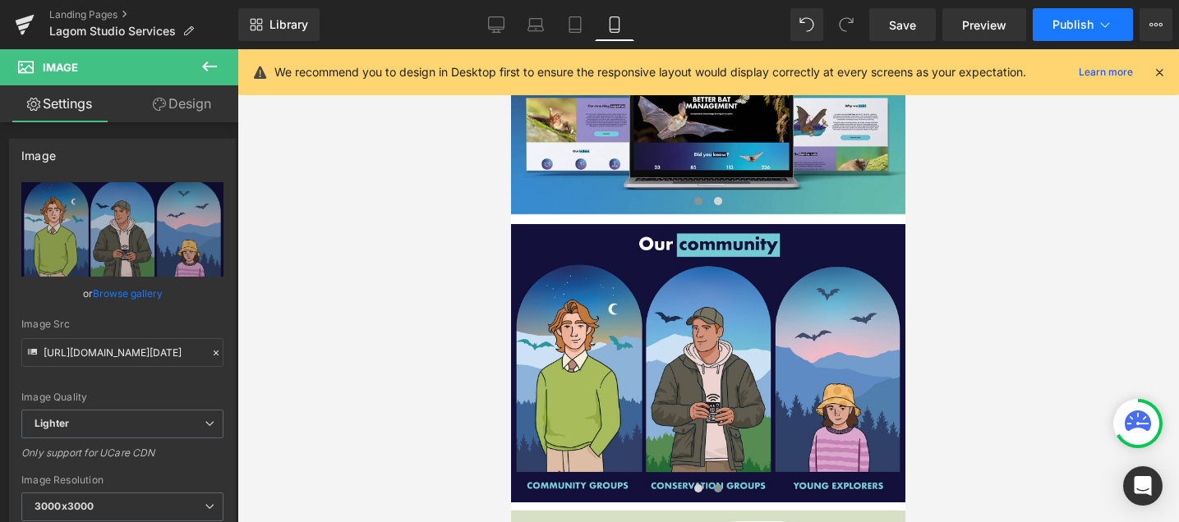
click at [1067, 33] on button "Publish" at bounding box center [1083, 24] width 100 height 33
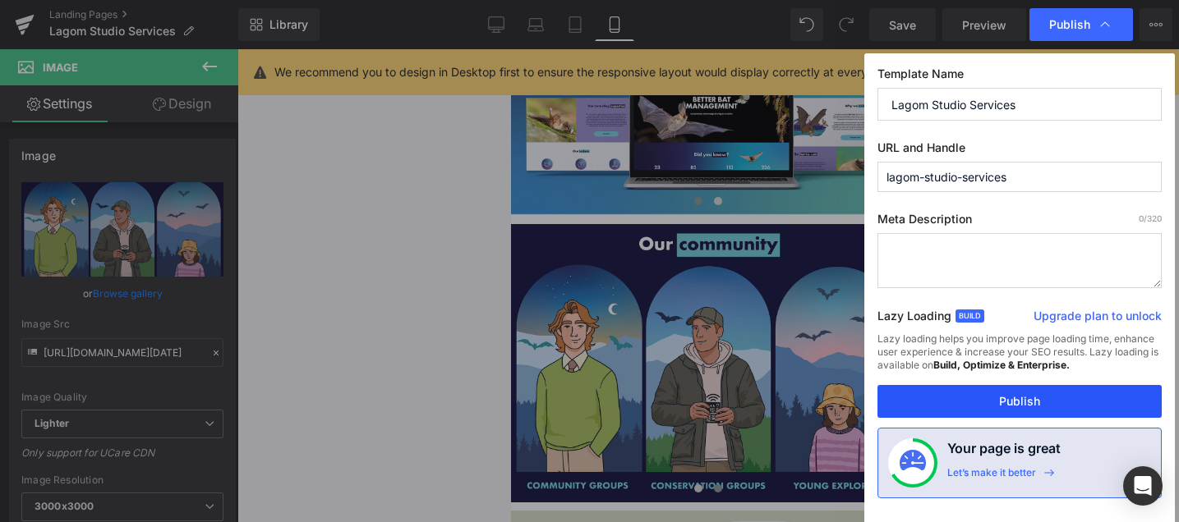
click at [967, 400] on button "Publish" at bounding box center [1019, 401] width 284 height 33
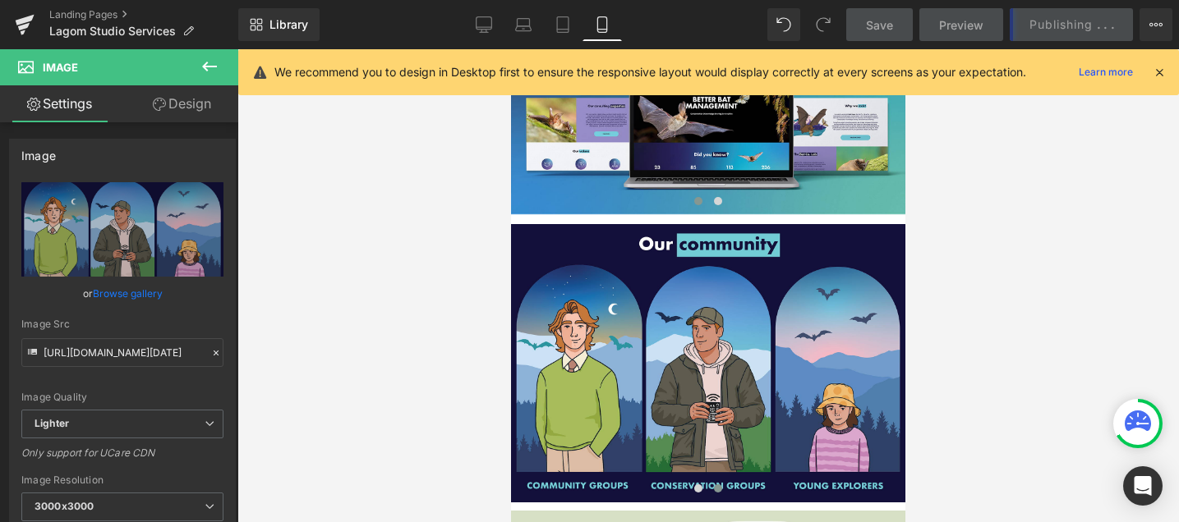
click at [488, 17] on icon at bounding box center [484, 23] width 16 height 12
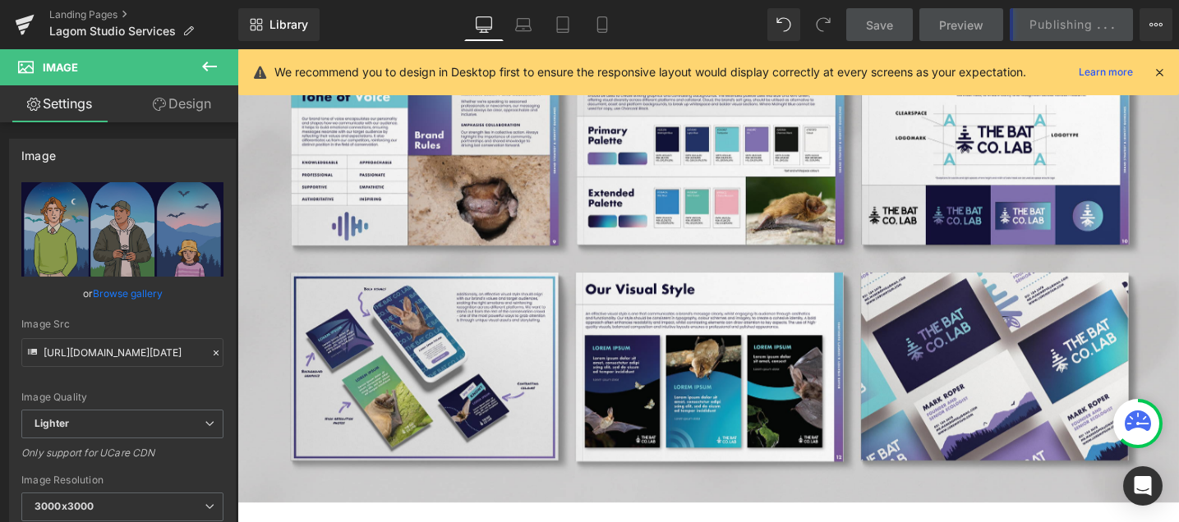
type input "auto"
